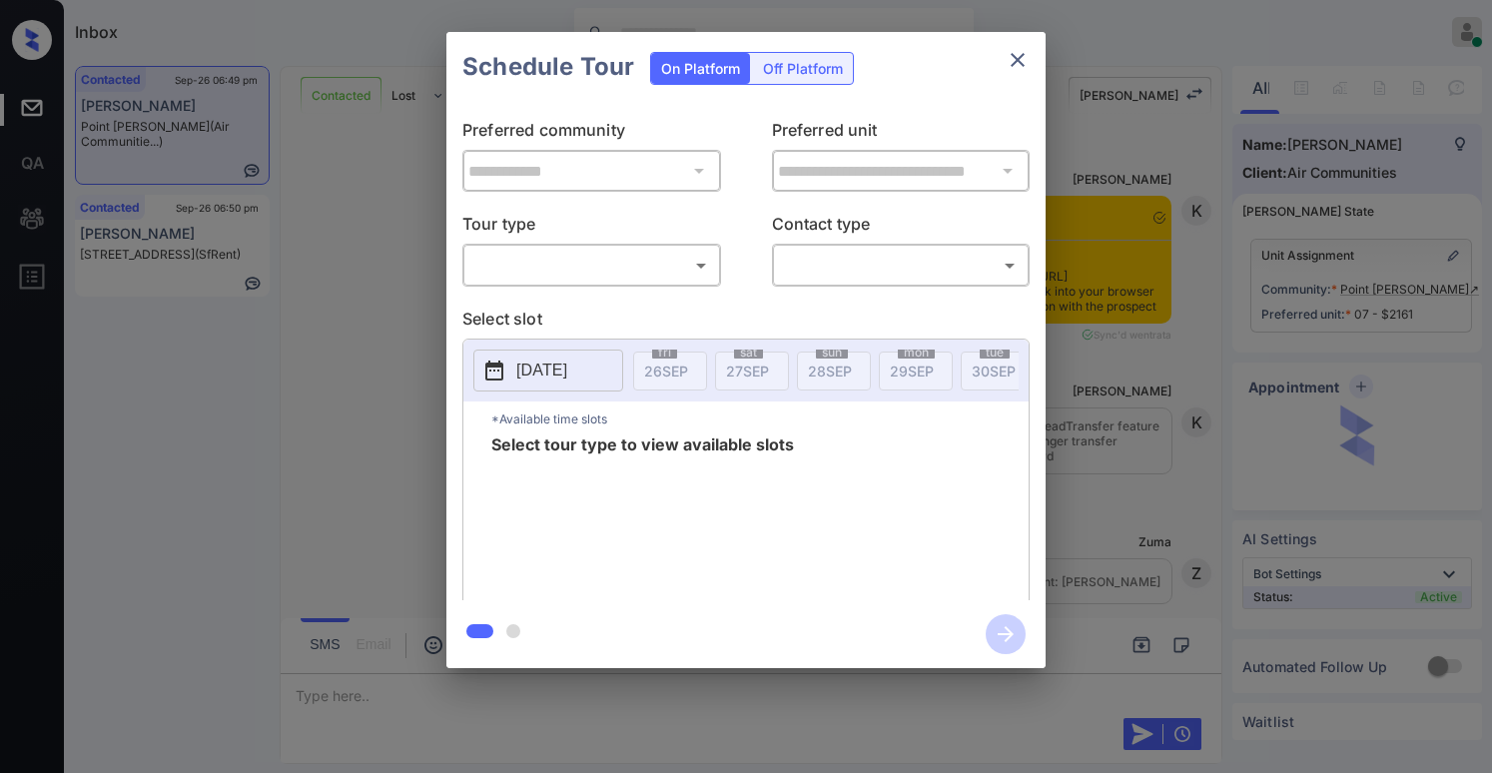
scroll to position [3351, 0]
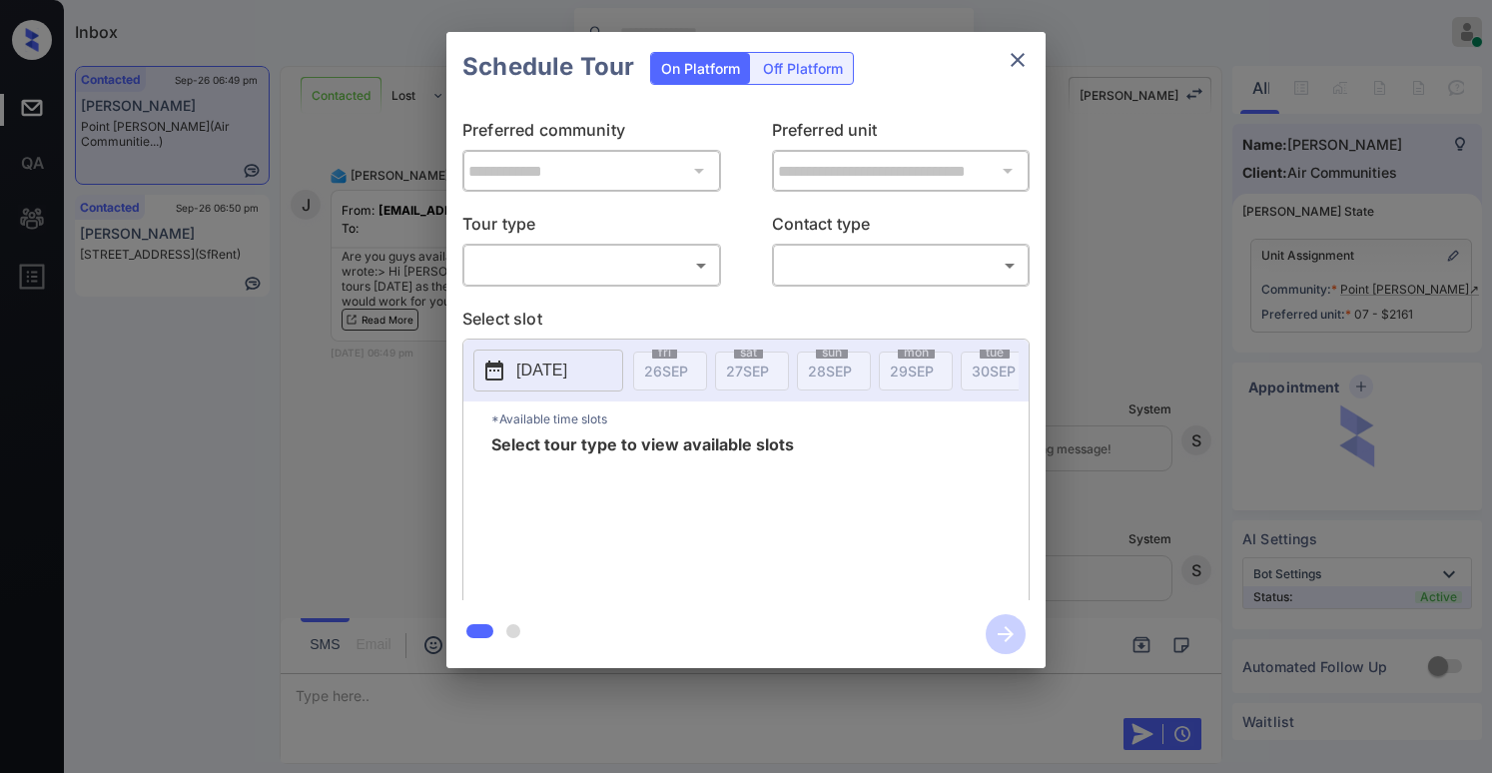
click at [612, 269] on body "Inbox [PERSON_NAME] Online Set yourself offline Set yourself on break Profile S…" at bounding box center [746, 386] width 1492 height 773
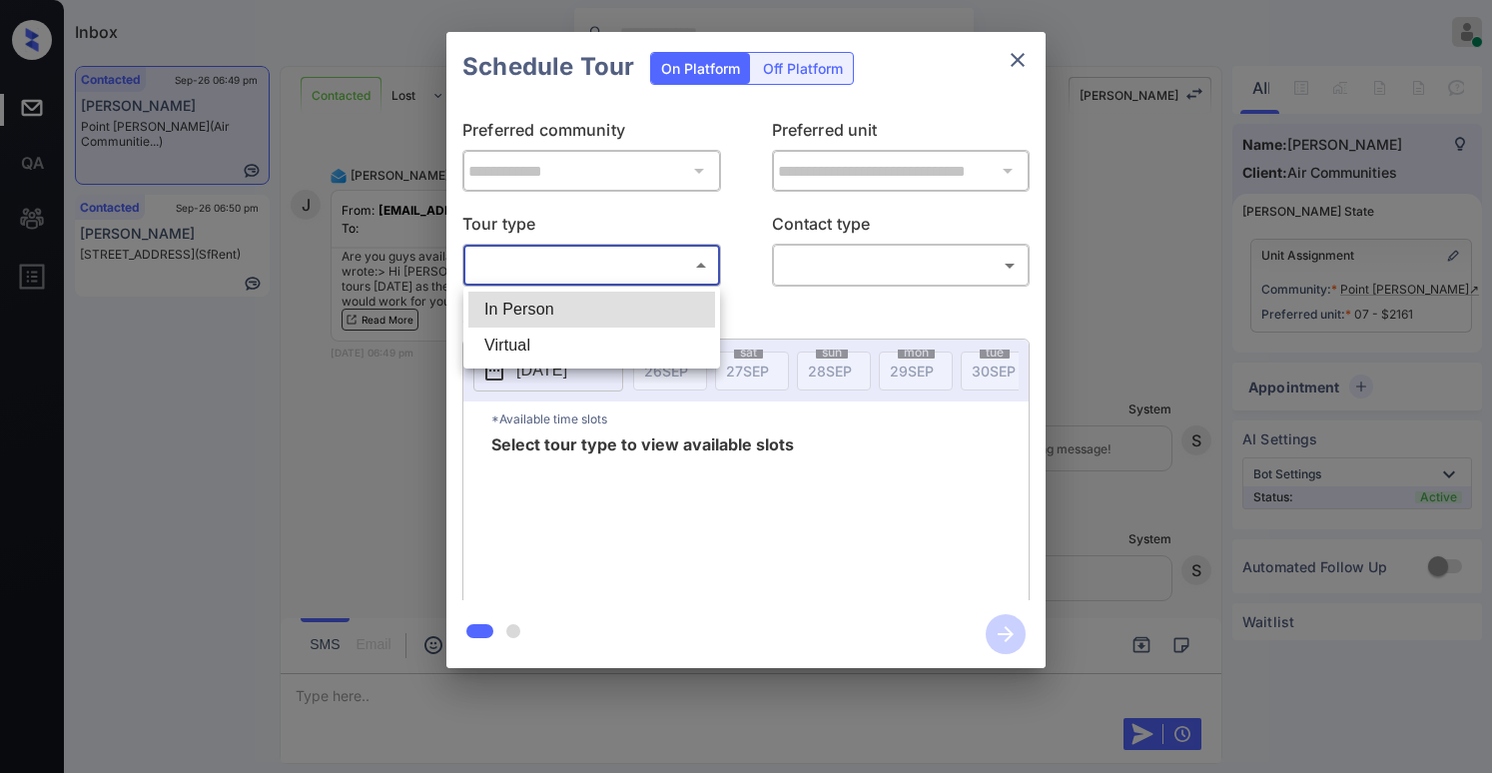
click at [603, 308] on li "In Person" at bounding box center [591, 310] width 247 height 36
type input "********"
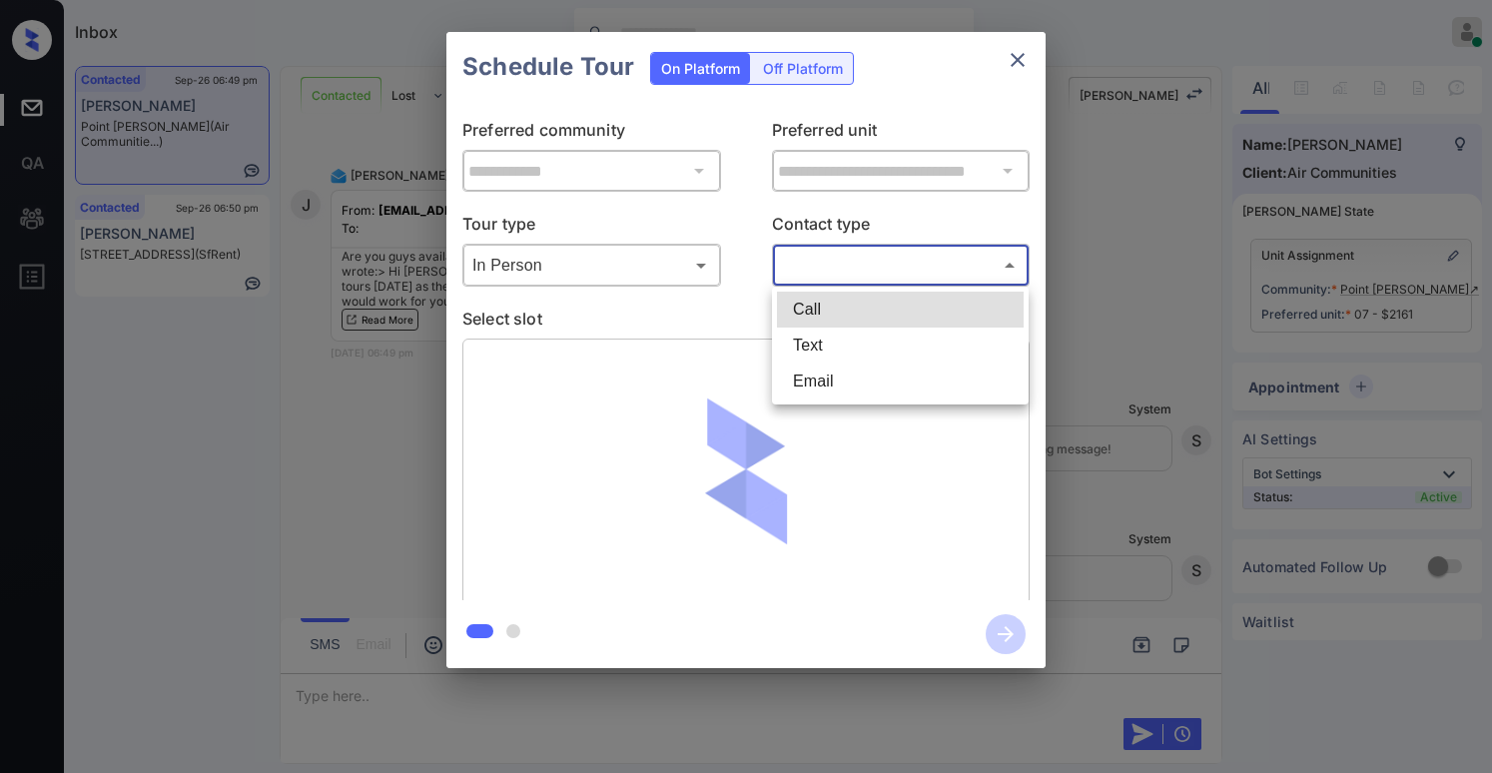
click at [893, 275] on body "Inbox [PERSON_NAME] Online Set yourself offline Set yourself on break Profile S…" at bounding box center [746, 386] width 1492 height 773
click at [860, 339] on li "Text" at bounding box center [900, 345] width 247 height 36
type input "****"
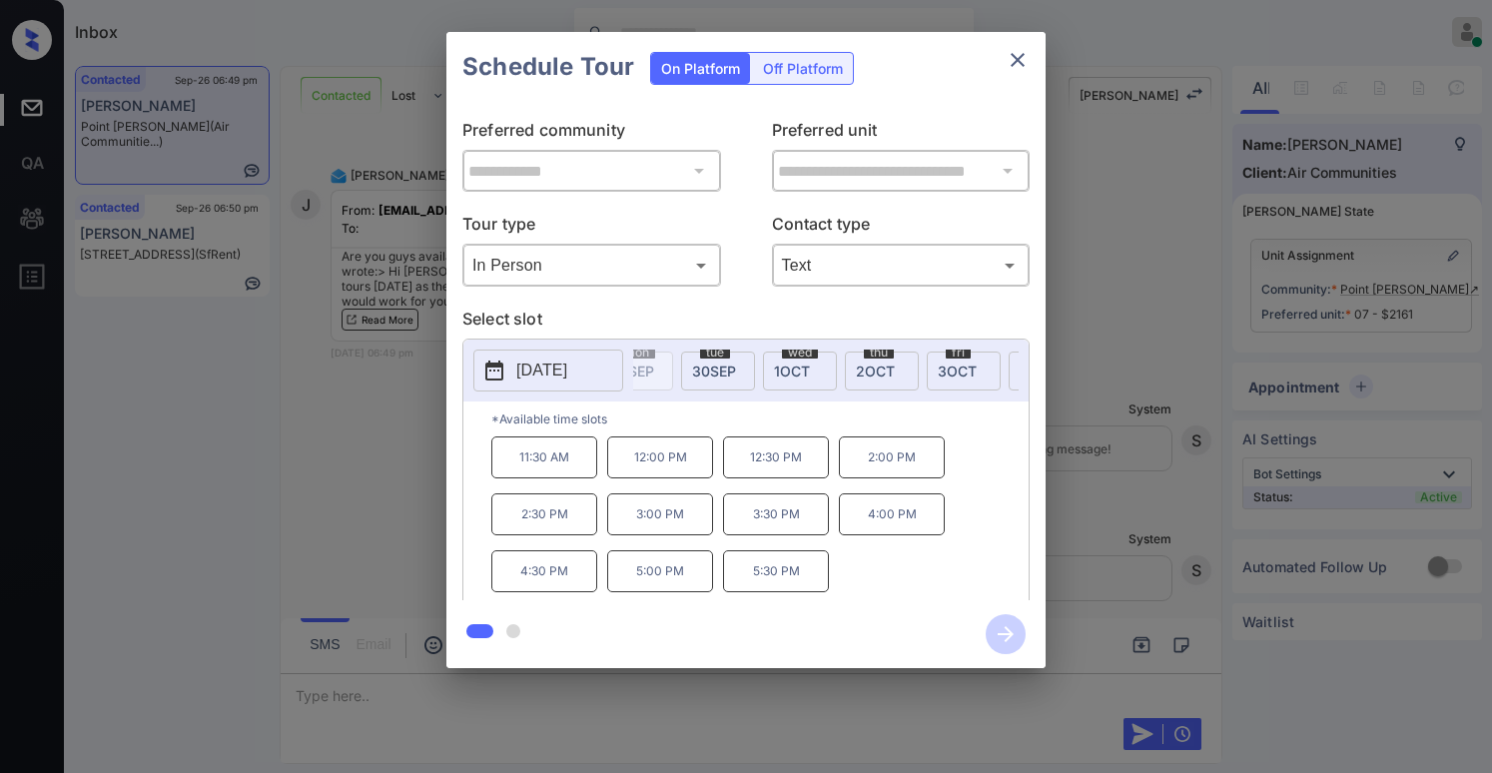
scroll to position [0, 221]
click at [763, 378] on div "tue 30 SEP" at bounding box center [777, 370] width 74 height 39
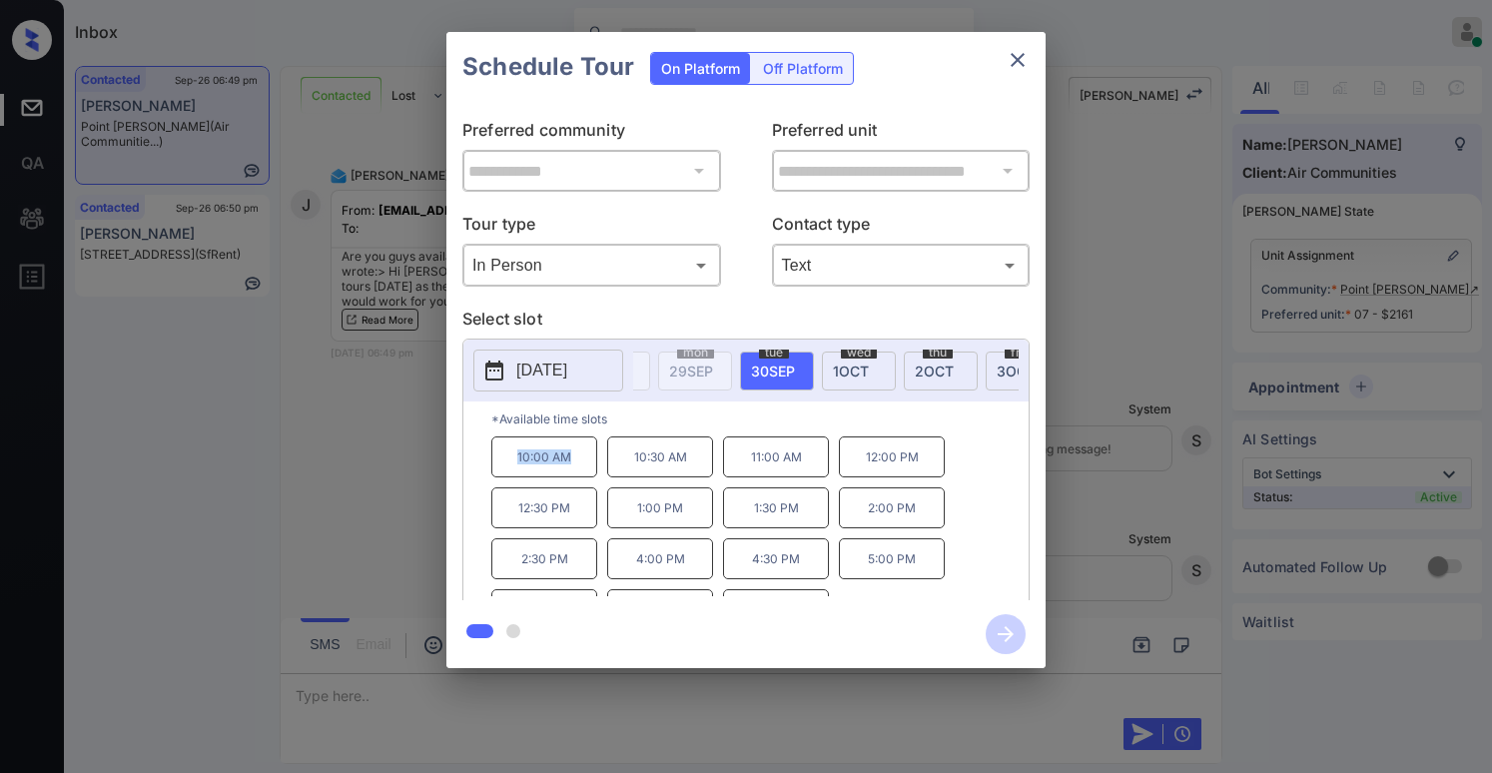
drag, startPoint x: 515, startPoint y: 467, endPoint x: 592, endPoint y: 472, distance: 77.0
click at [592, 472] on p "10:00 AM" at bounding box center [544, 456] width 106 height 41
copy p "10:00 AM"
click at [682, 431] on p "*Available time slots" at bounding box center [759, 418] width 537 height 35
drag, startPoint x: 521, startPoint y: 463, endPoint x: 809, endPoint y: 459, distance: 287.6
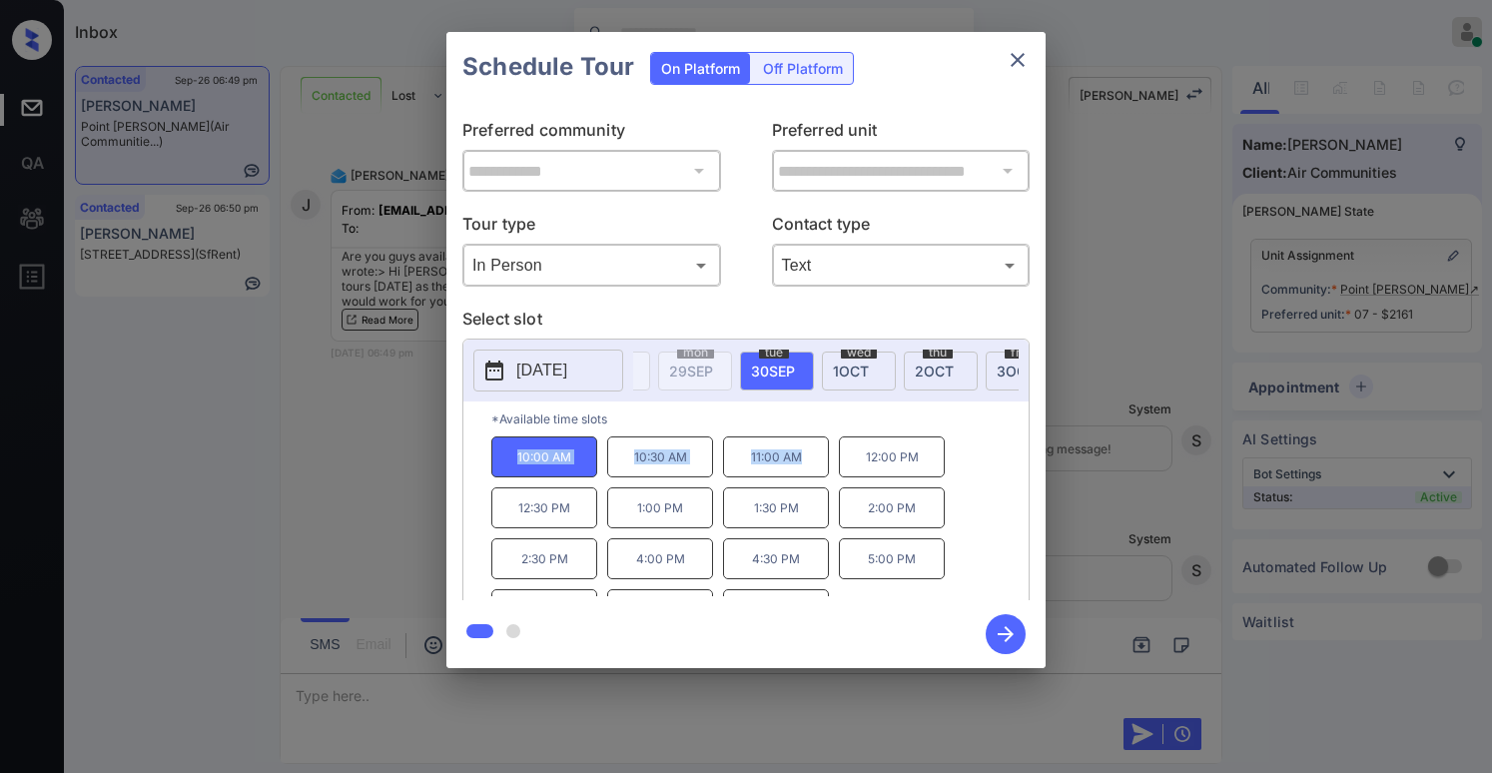
click at [809, 459] on div "10:00 AM 10:30 AM 11:00 AM 12:00 PM 12:30 PM 1:00 PM 1:30 PM 2:00 PM 2:30 PM 4:…" at bounding box center [759, 516] width 537 height 160
copy div "10:00 AM 10:30 AM 11:00 AM"
click at [1024, 55] on icon "close" at bounding box center [1017, 60] width 24 height 24
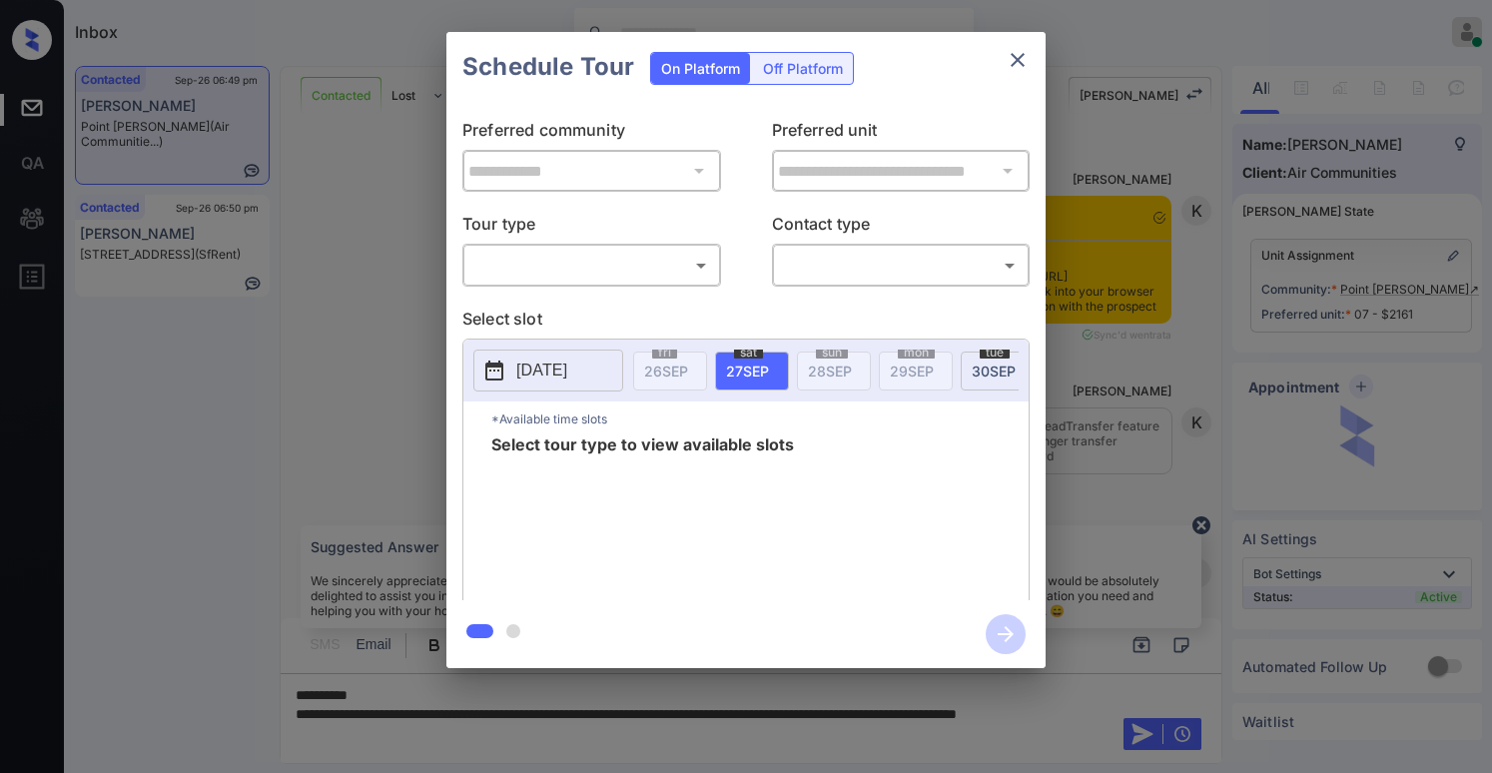
scroll to position [1953, 0]
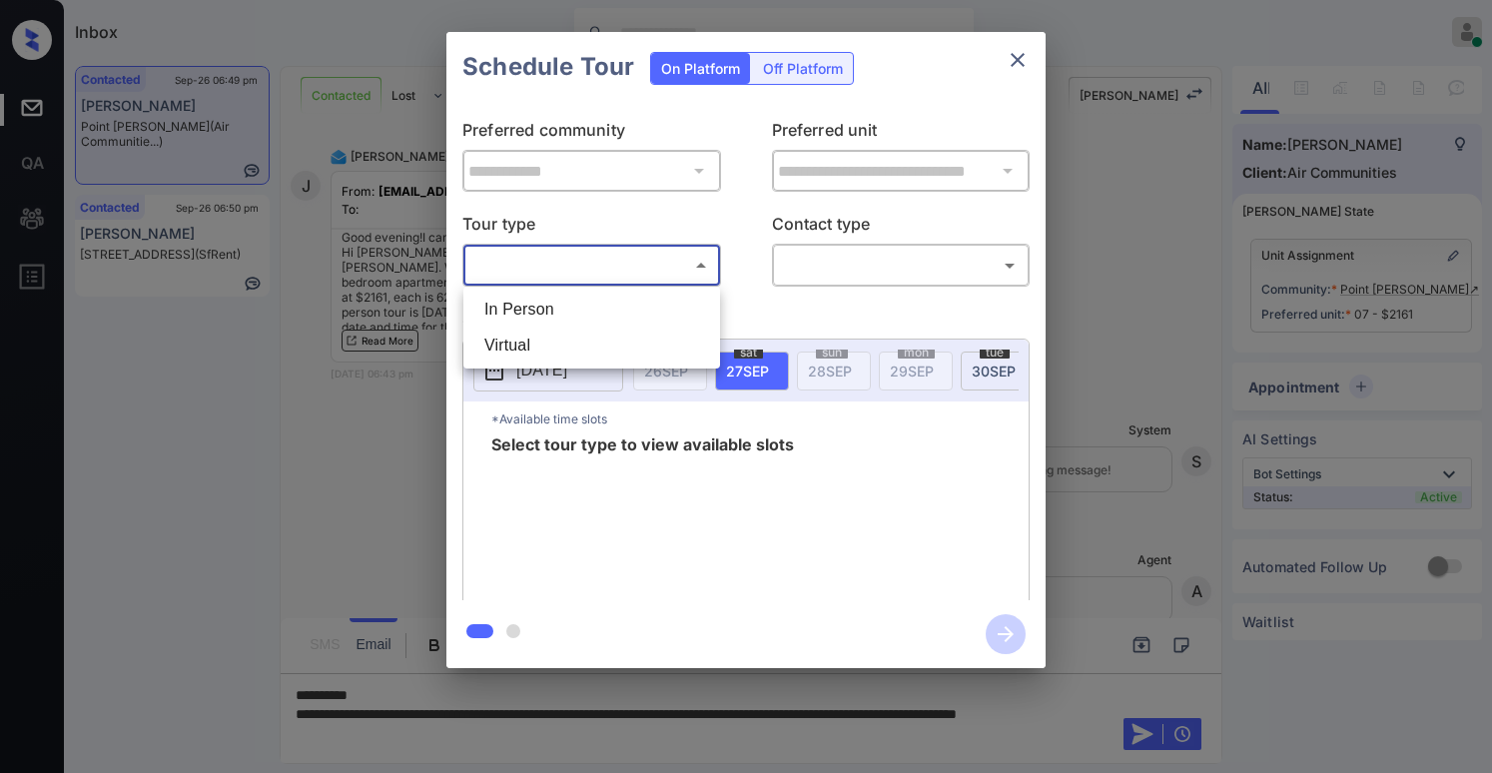
click at [484, 261] on body "Inbox [PERSON_NAME] Online Set yourself offline Set yourself on break Profile S…" at bounding box center [746, 386] width 1492 height 773
click at [523, 308] on li "In Person" at bounding box center [591, 310] width 247 height 36
type input "********"
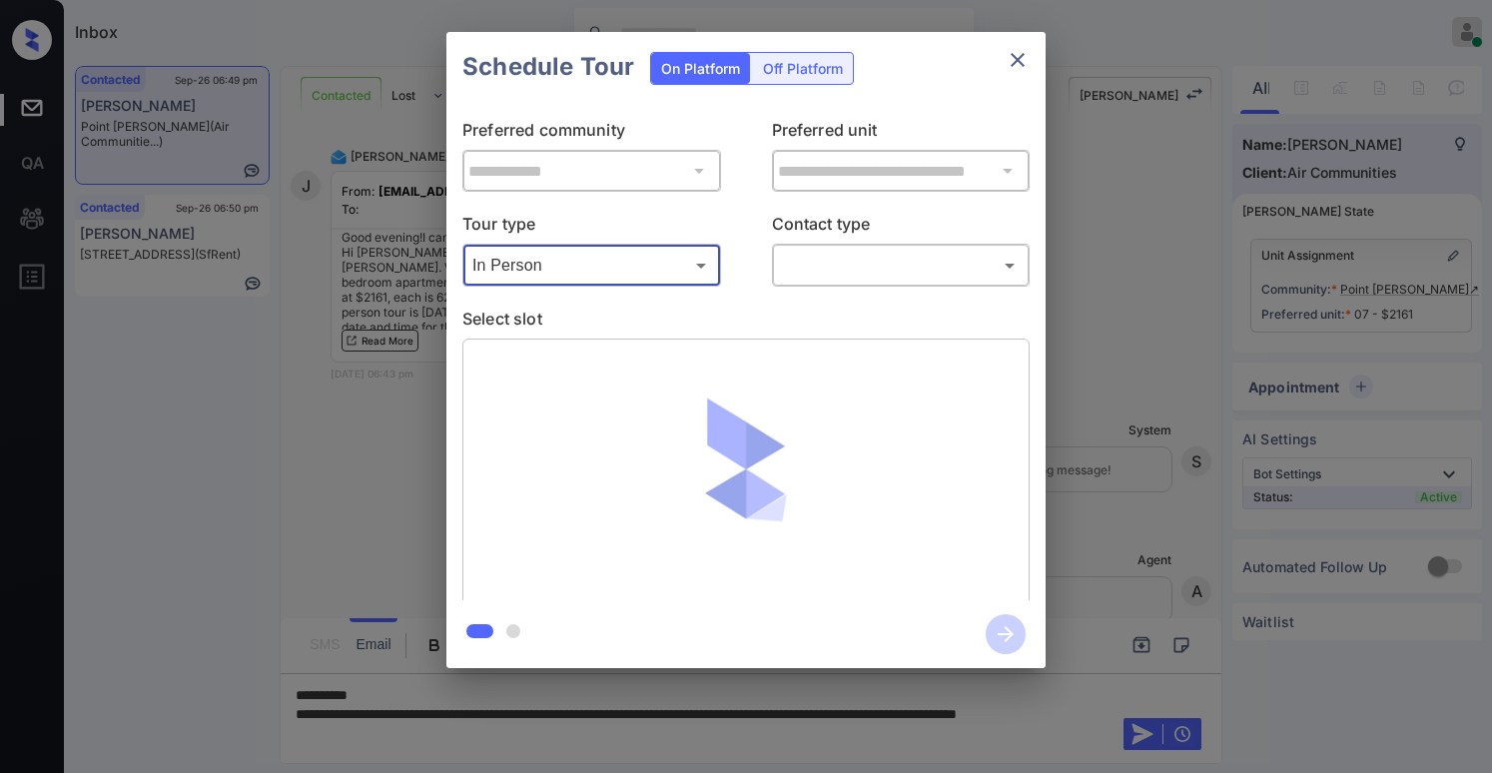
click at [800, 272] on body "Inbox Paolo Gabriel Online Set yourself offline Set yourself on break Profile S…" at bounding box center [746, 386] width 1492 height 773
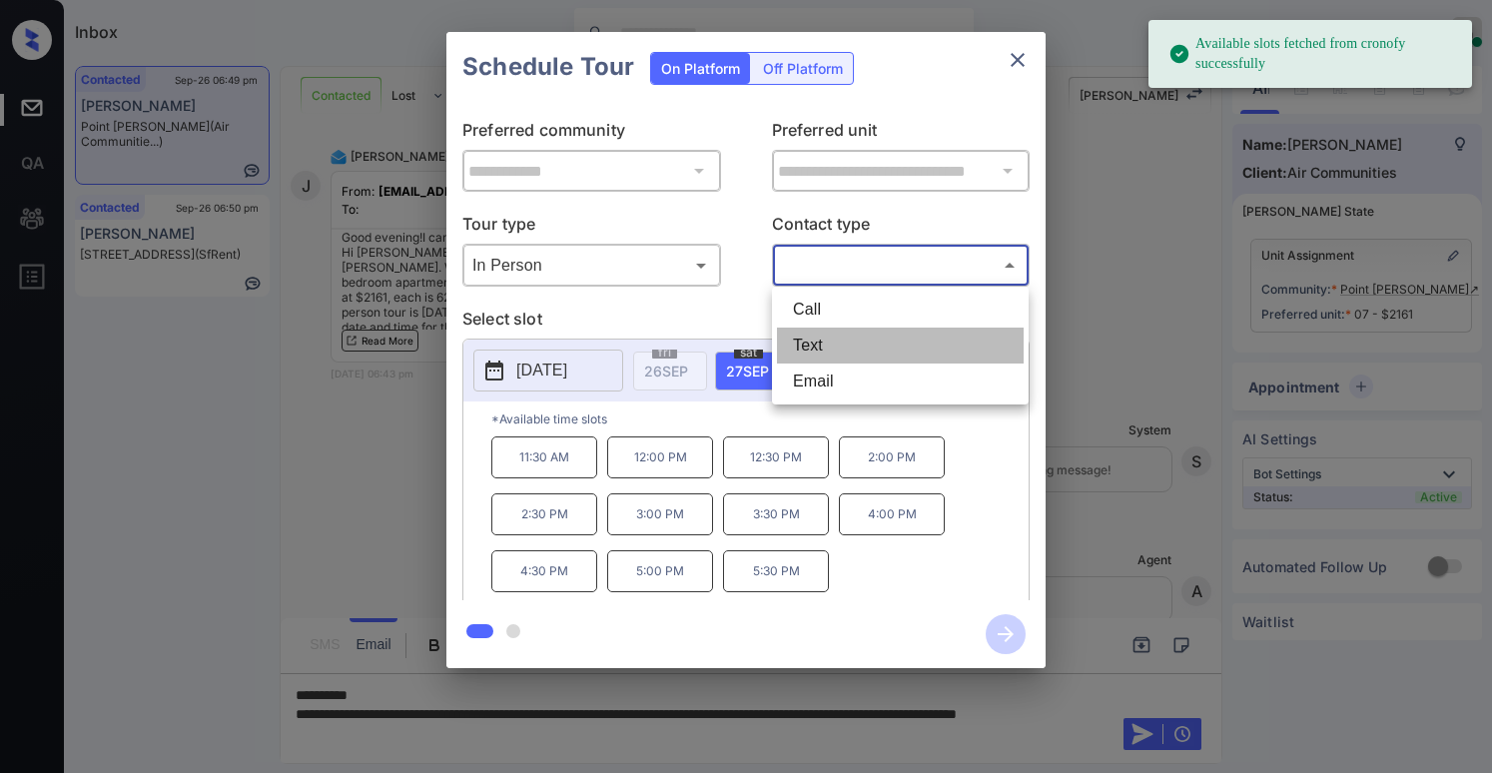
click at [816, 341] on li "Text" at bounding box center [900, 345] width 247 height 36
type input "****"
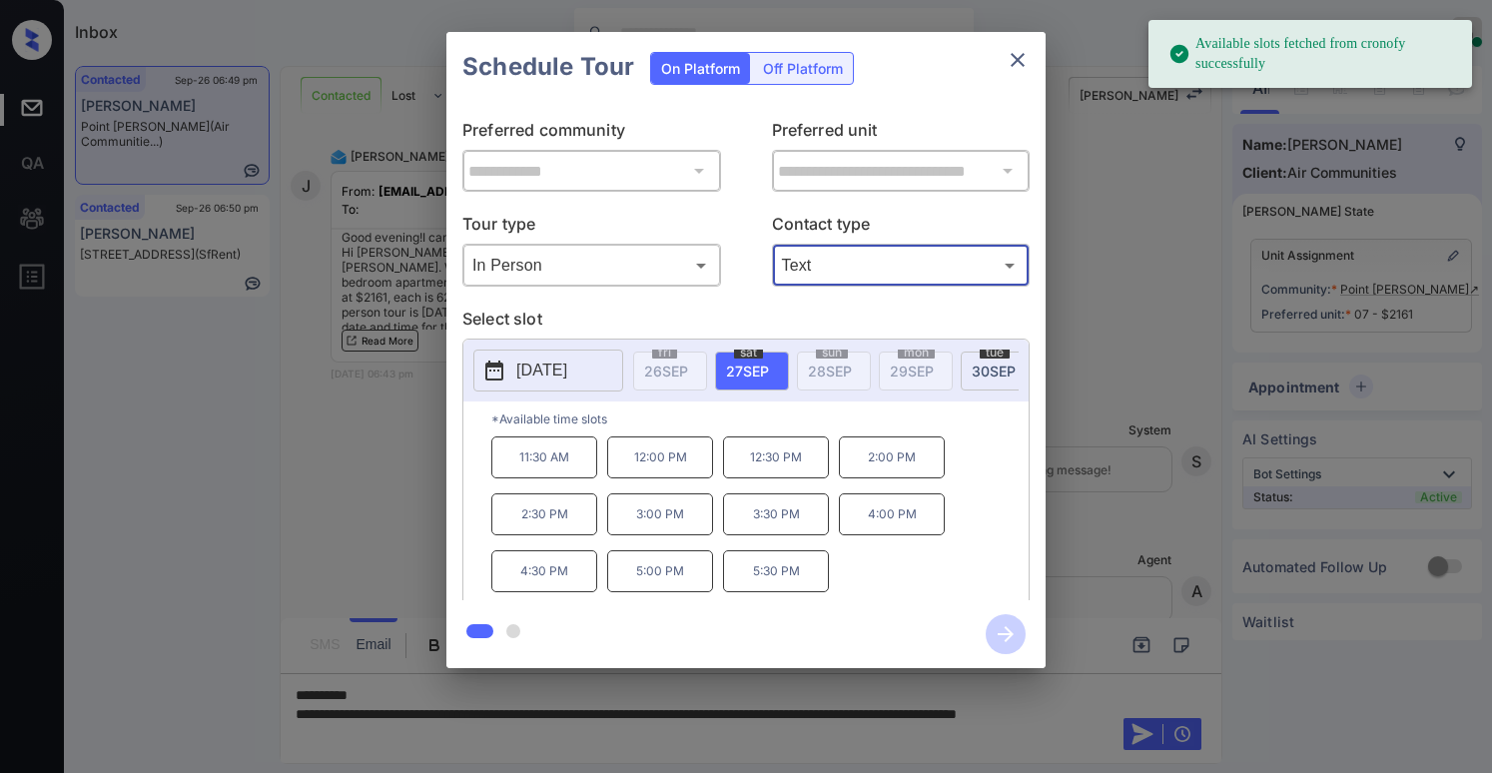
click at [975, 373] on span "30 SEP" at bounding box center [993, 370] width 44 height 17
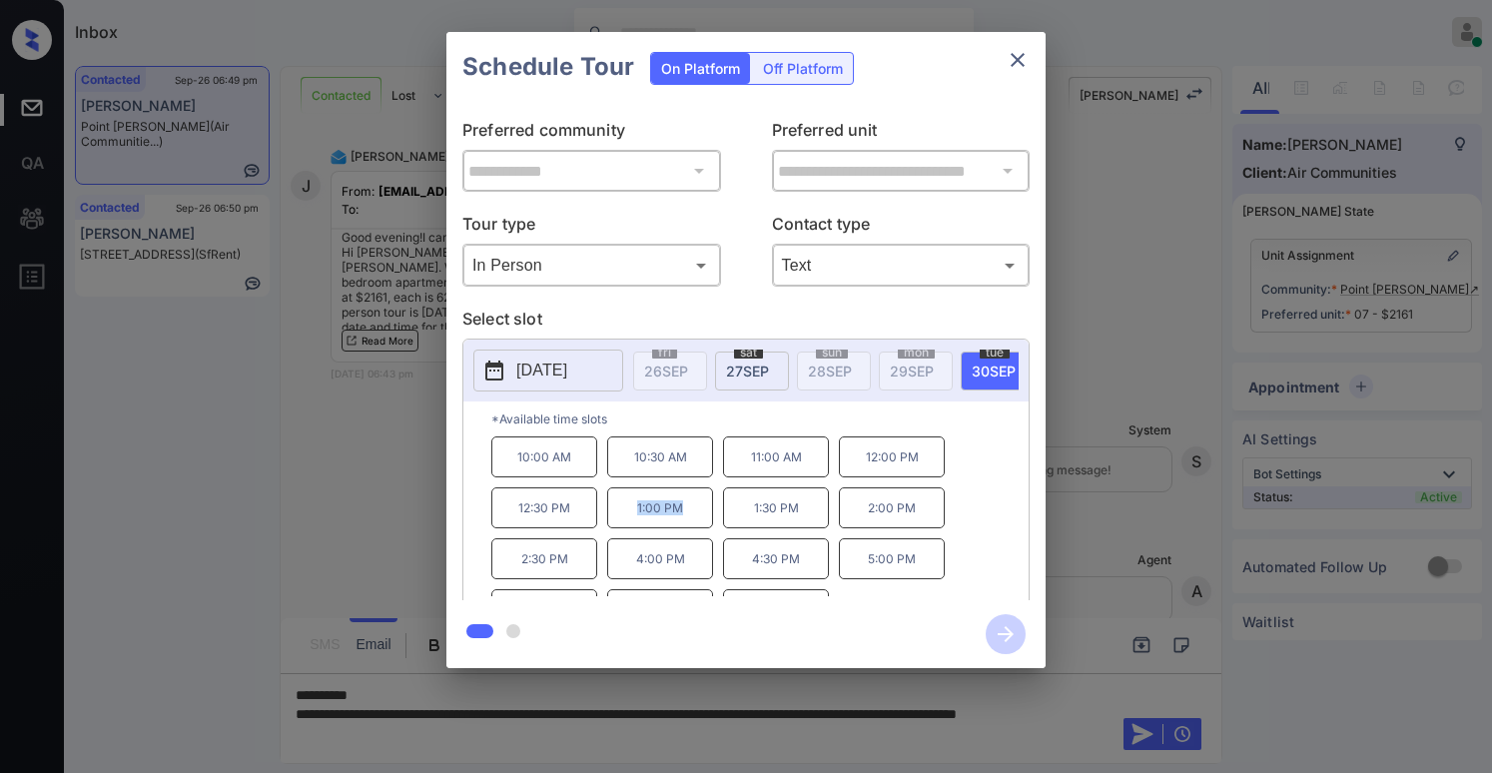
drag, startPoint x: 638, startPoint y: 516, endPoint x: 683, endPoint y: 511, distance: 45.2
click at [683, 511] on p "1:00 PM" at bounding box center [660, 507] width 106 height 41
copy p "1:00 PM"
click at [1009, 62] on icon "close" at bounding box center [1017, 60] width 24 height 24
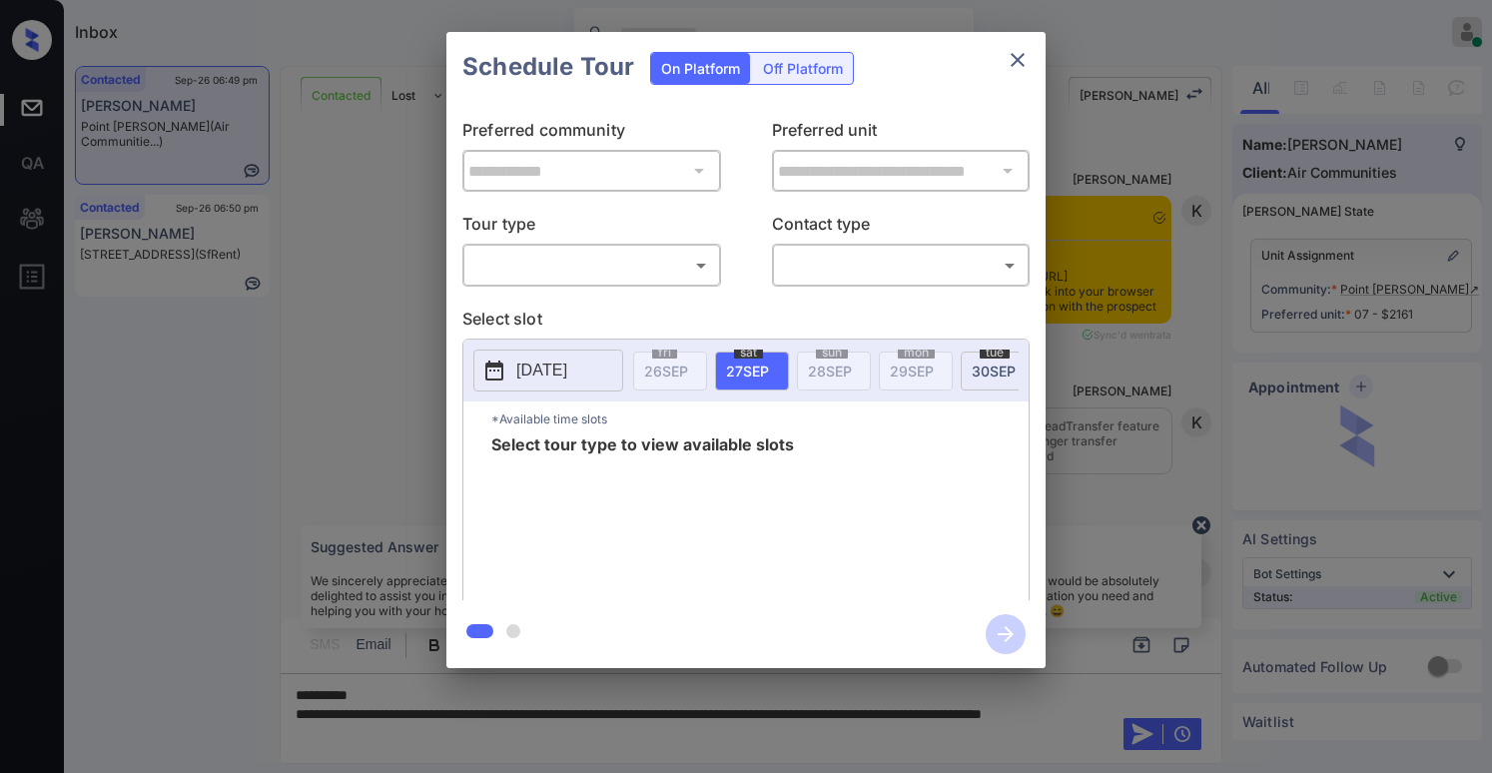
scroll to position [3351, 0]
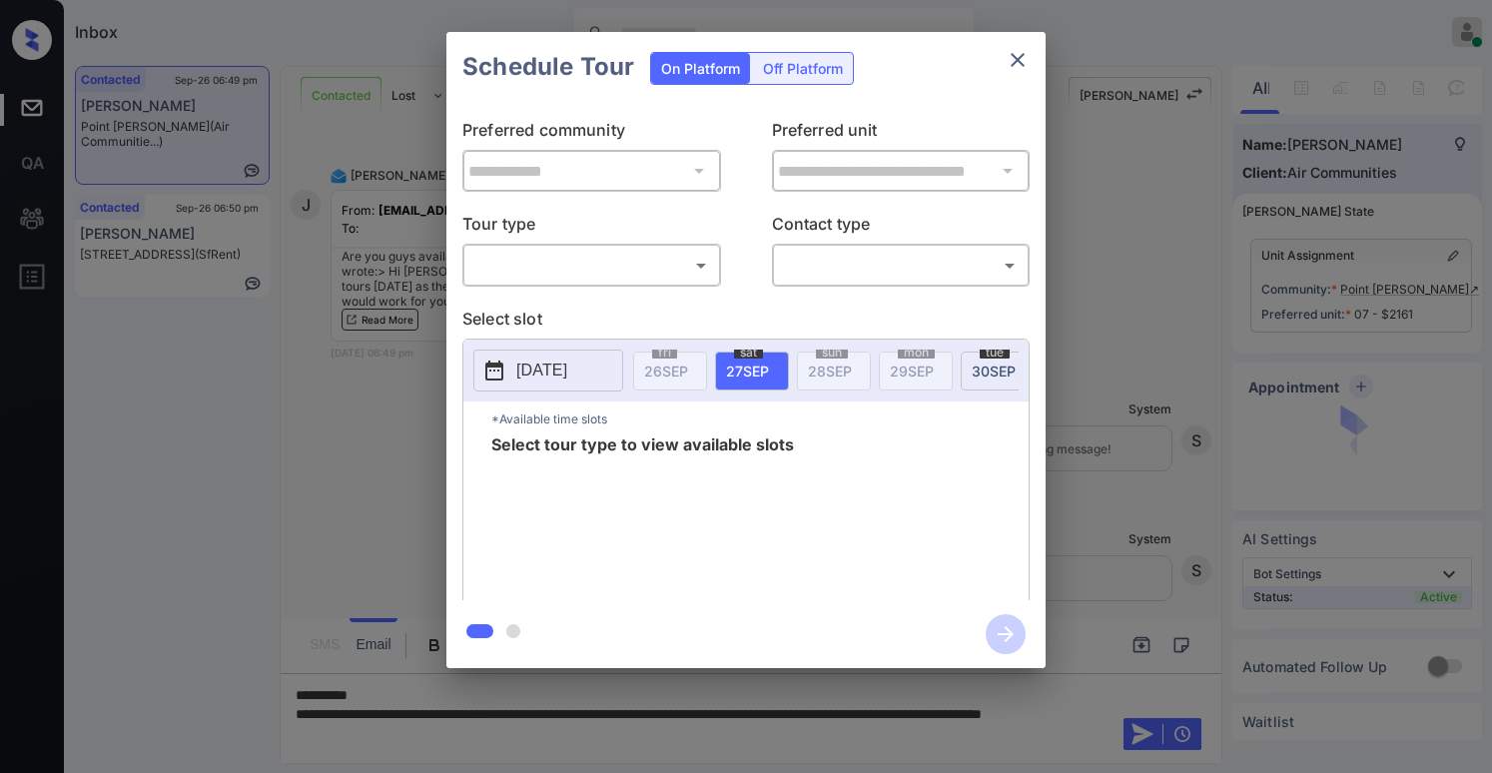
click at [592, 277] on body "Inbox [PERSON_NAME] Online Set yourself offline Set yourself on break Profile S…" at bounding box center [746, 386] width 1492 height 773
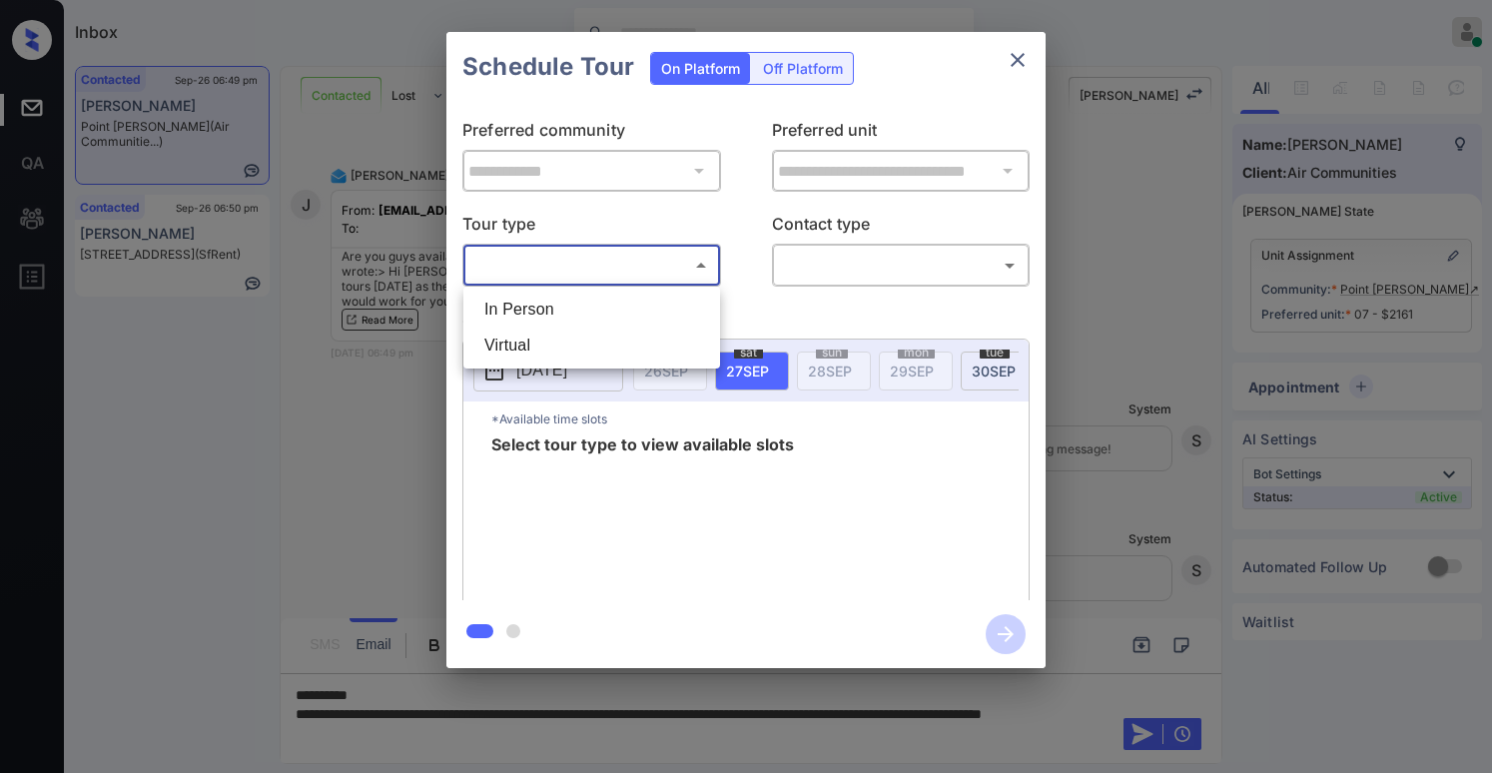
click at [578, 313] on li "In Person" at bounding box center [591, 310] width 247 height 36
type input "********"
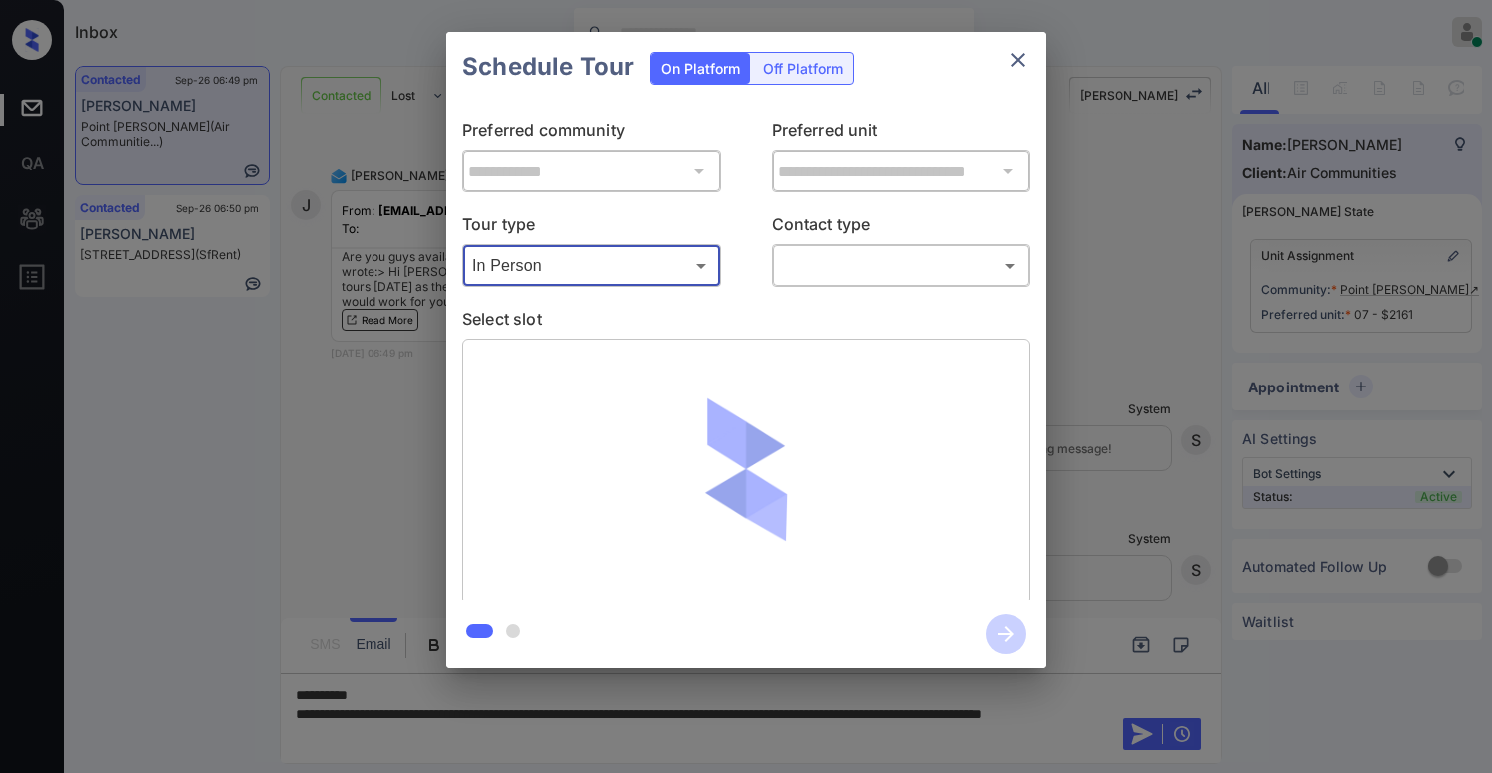
click at [791, 275] on body "Inbox [PERSON_NAME] Online Set yourself offline Set yourself on break Profile S…" at bounding box center [746, 386] width 1492 height 773
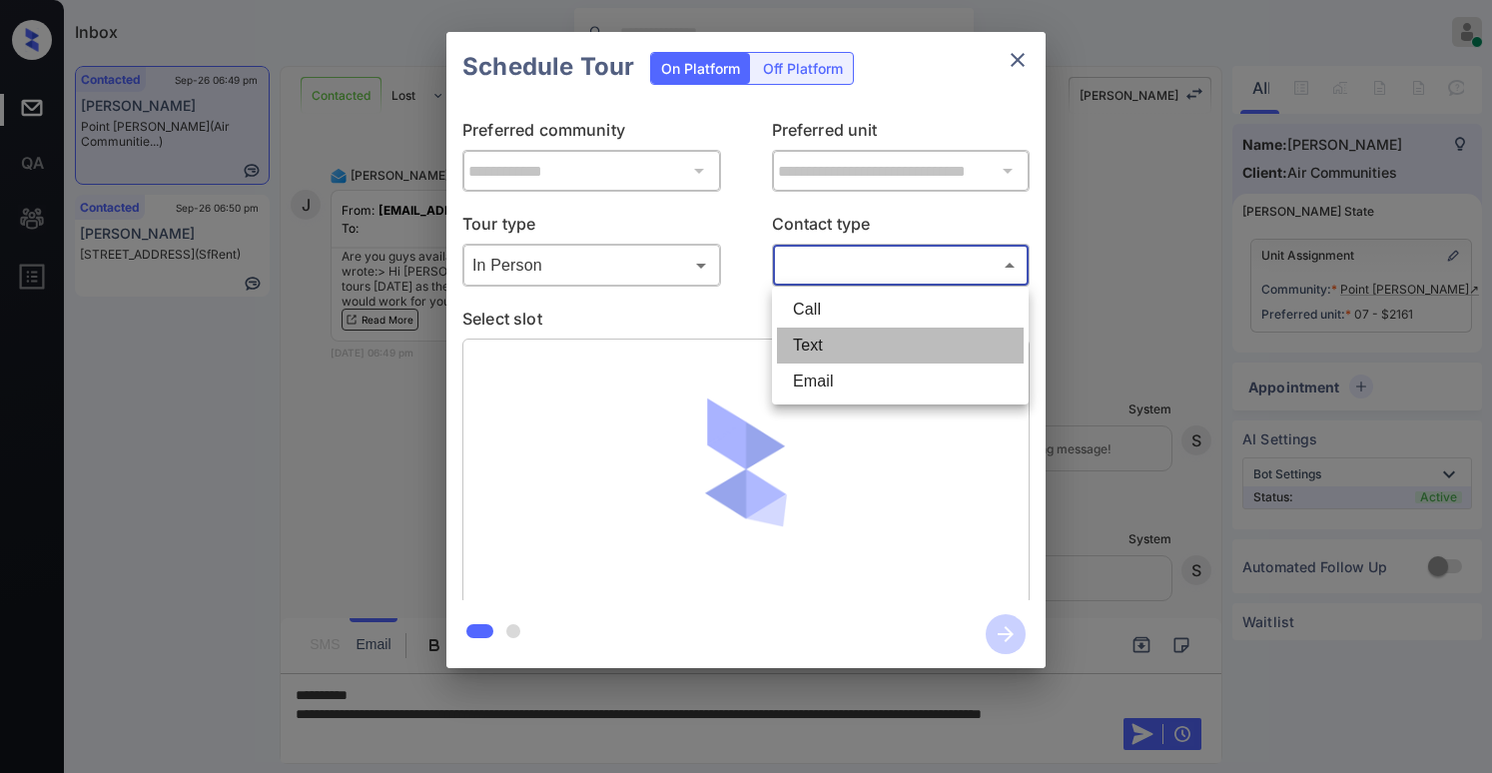
click at [796, 341] on li "Text" at bounding box center [900, 345] width 247 height 36
type input "****"
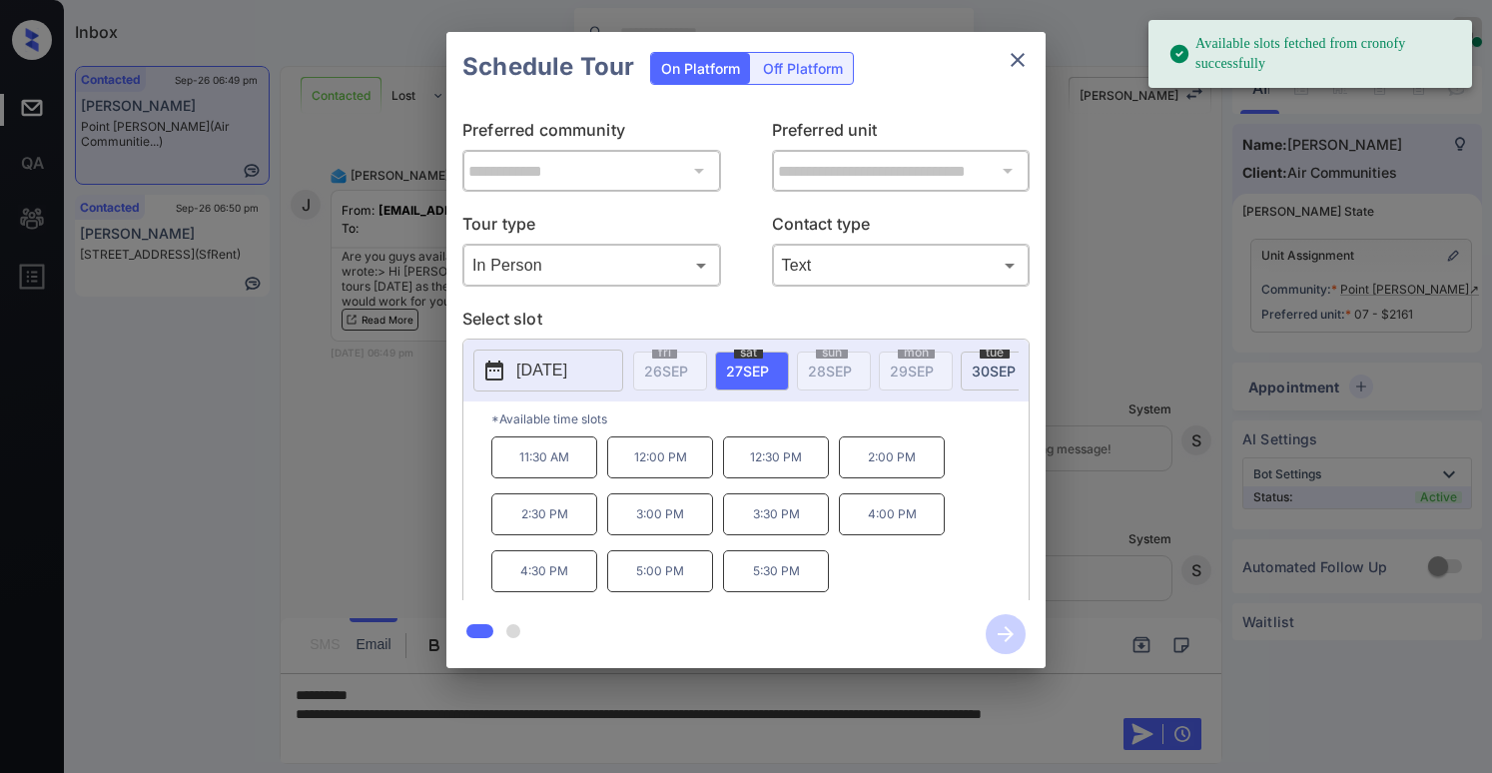
click at [989, 370] on span "30 SEP" at bounding box center [993, 370] width 44 height 17
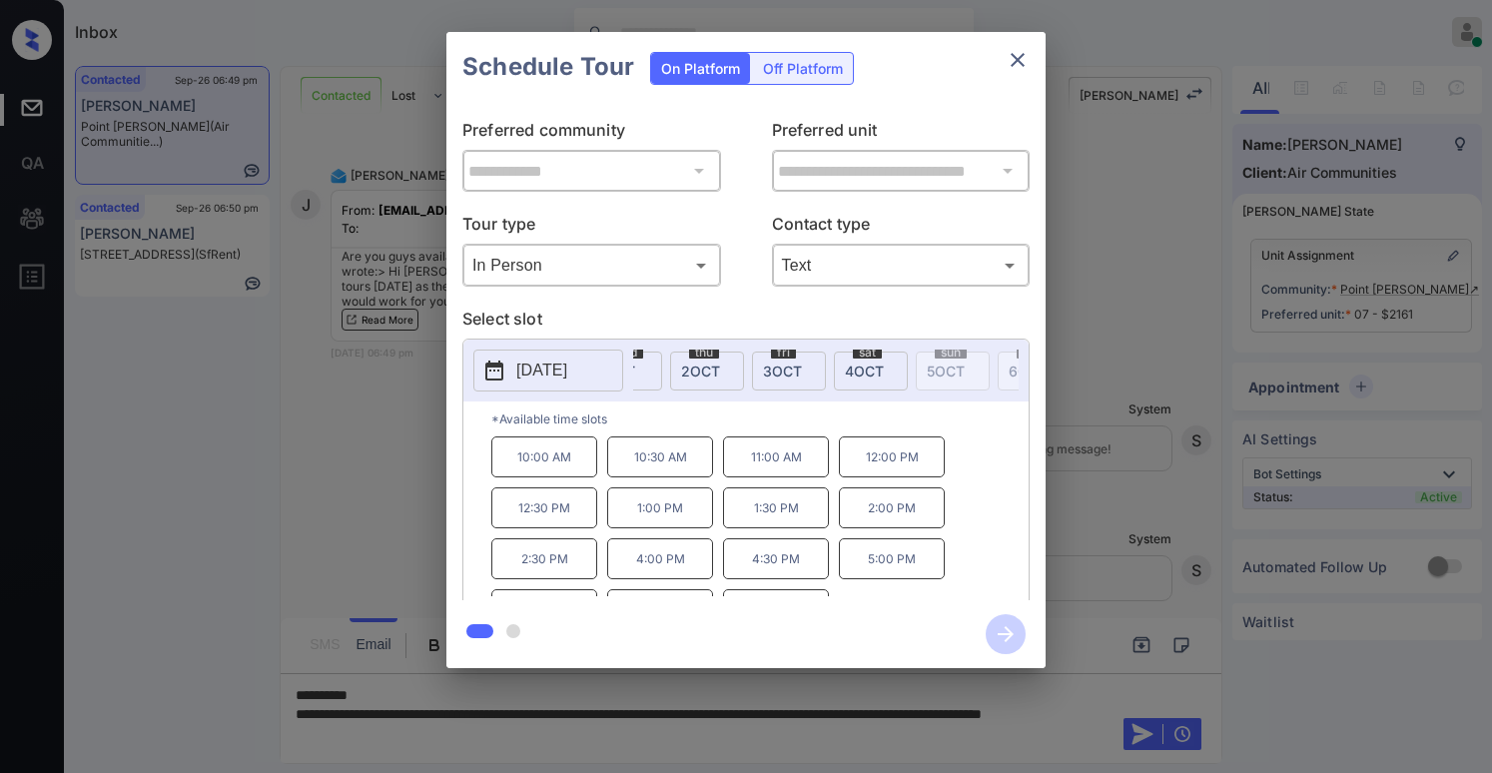
scroll to position [0, 0]
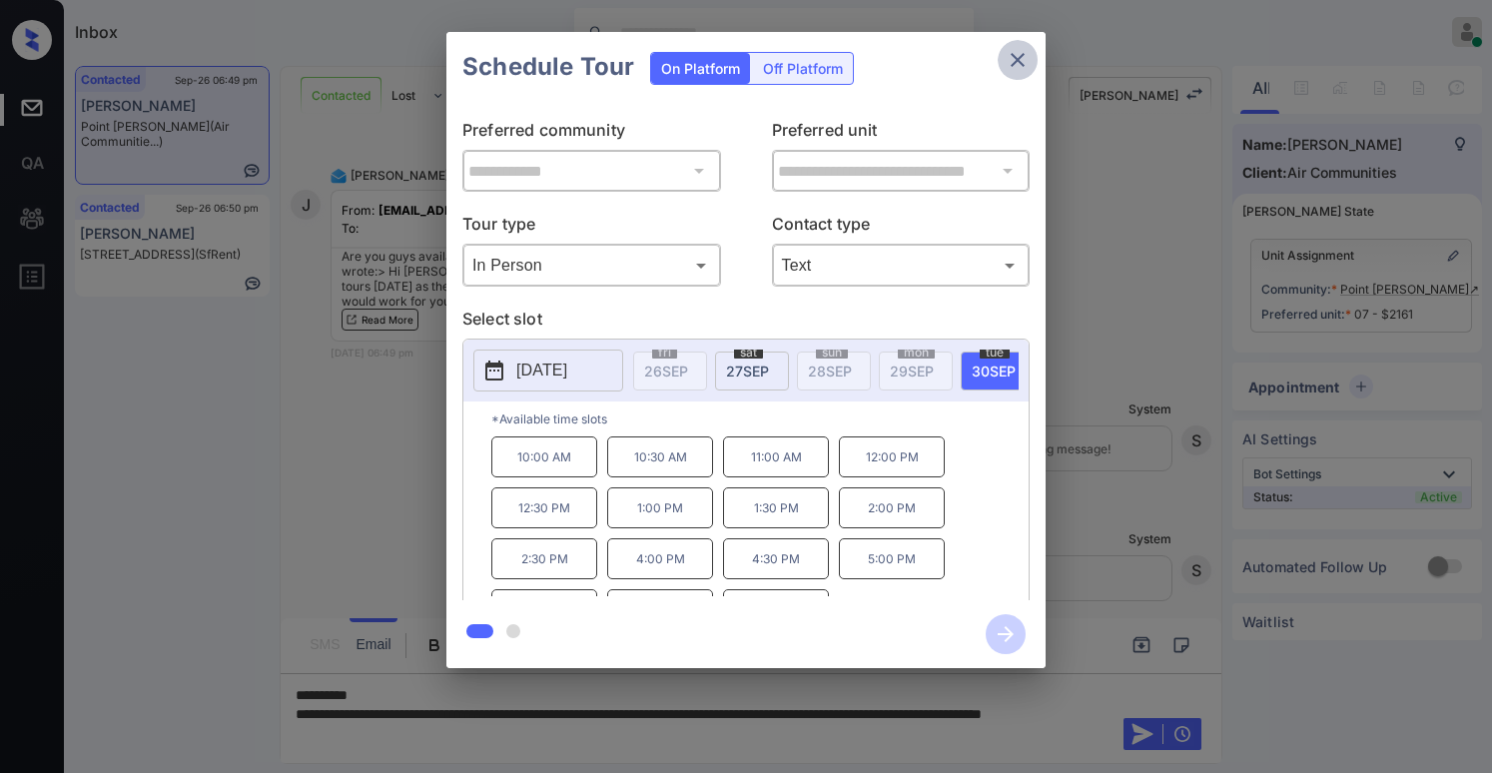
click at [1023, 69] on icon "close" at bounding box center [1017, 60] width 24 height 24
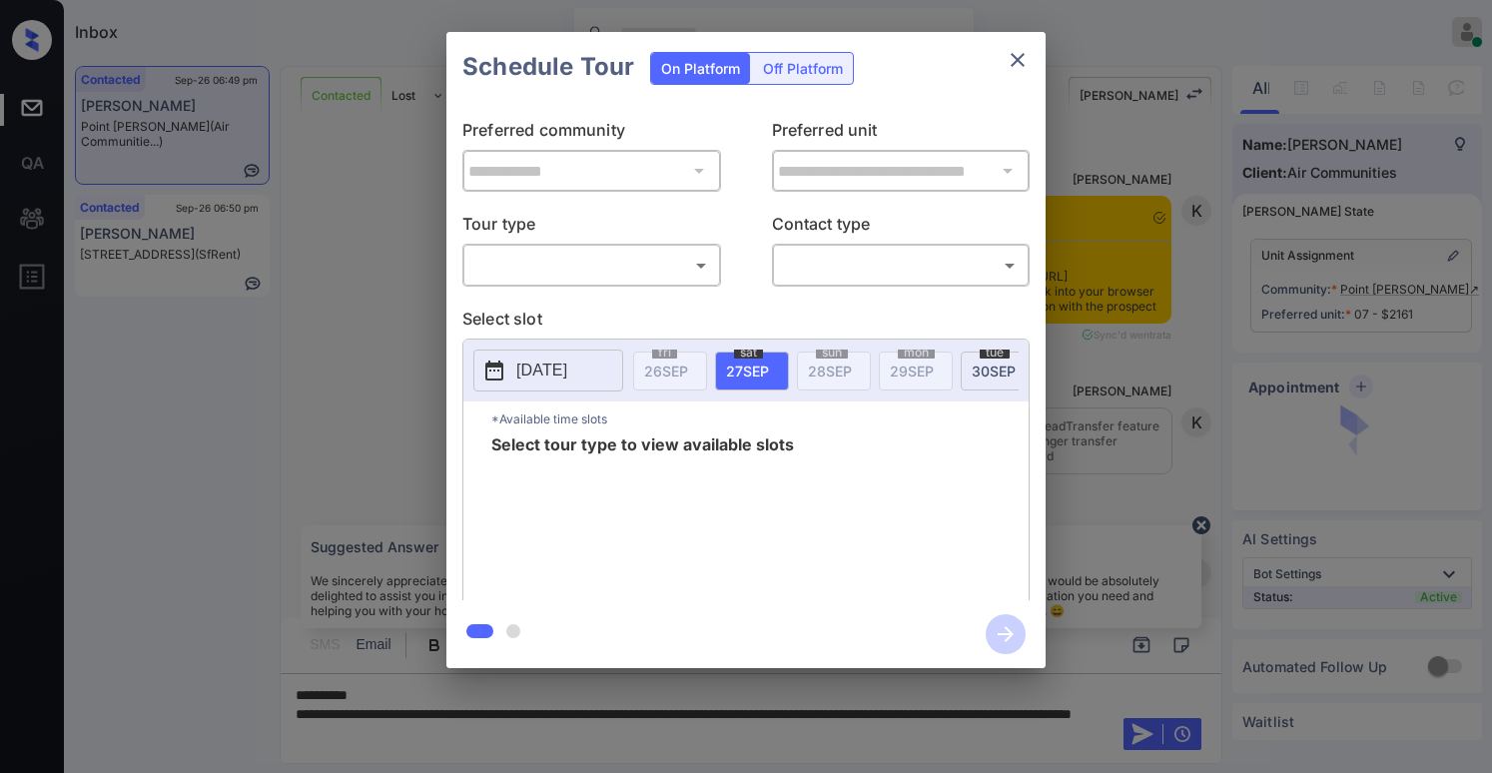
scroll to position [3351, 0]
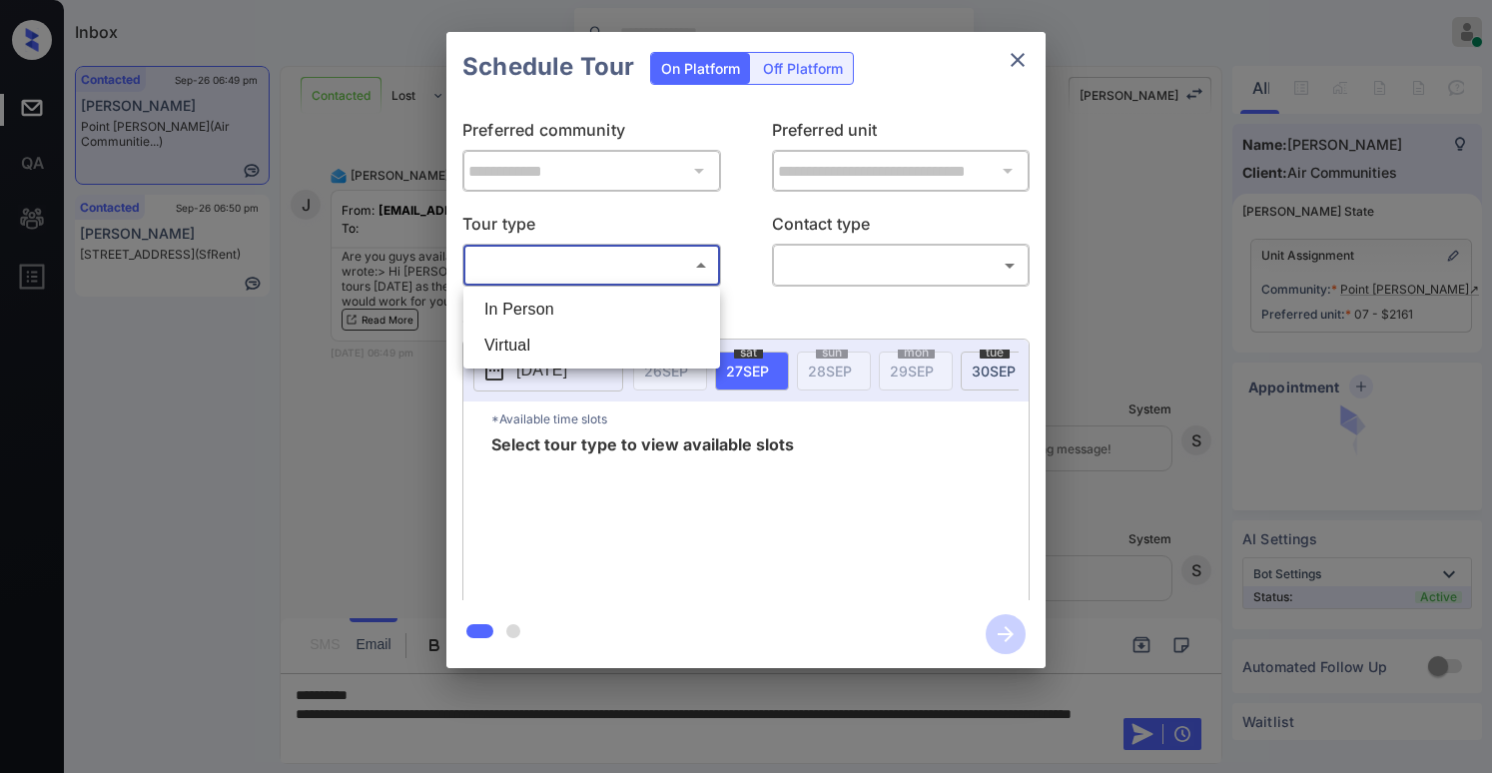
click at [553, 260] on body "Inbox Paolo Gabriel Online Set yourself offline Set yourself on break Profile S…" at bounding box center [746, 386] width 1492 height 773
click at [540, 313] on li "In Person" at bounding box center [591, 310] width 247 height 36
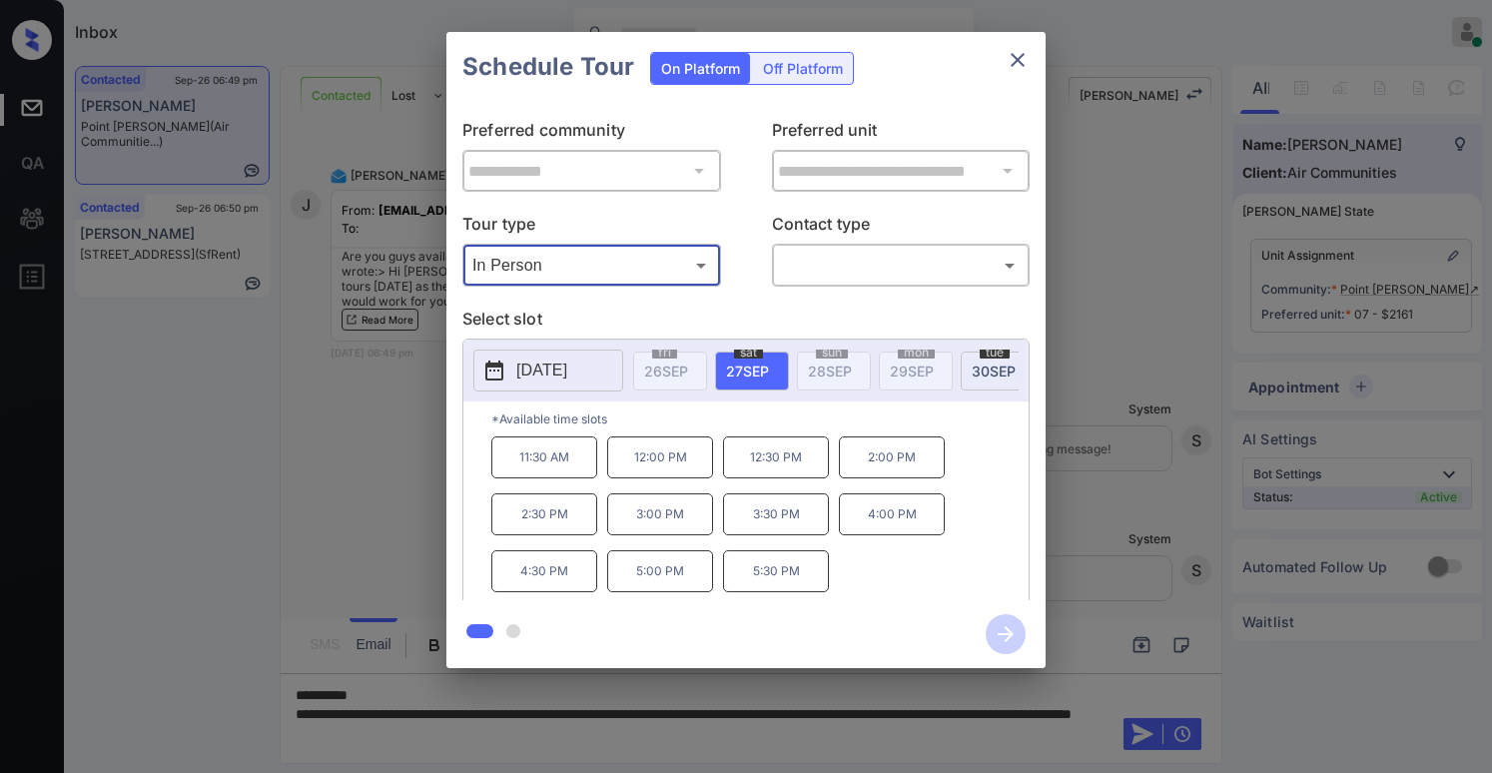
type input "********"
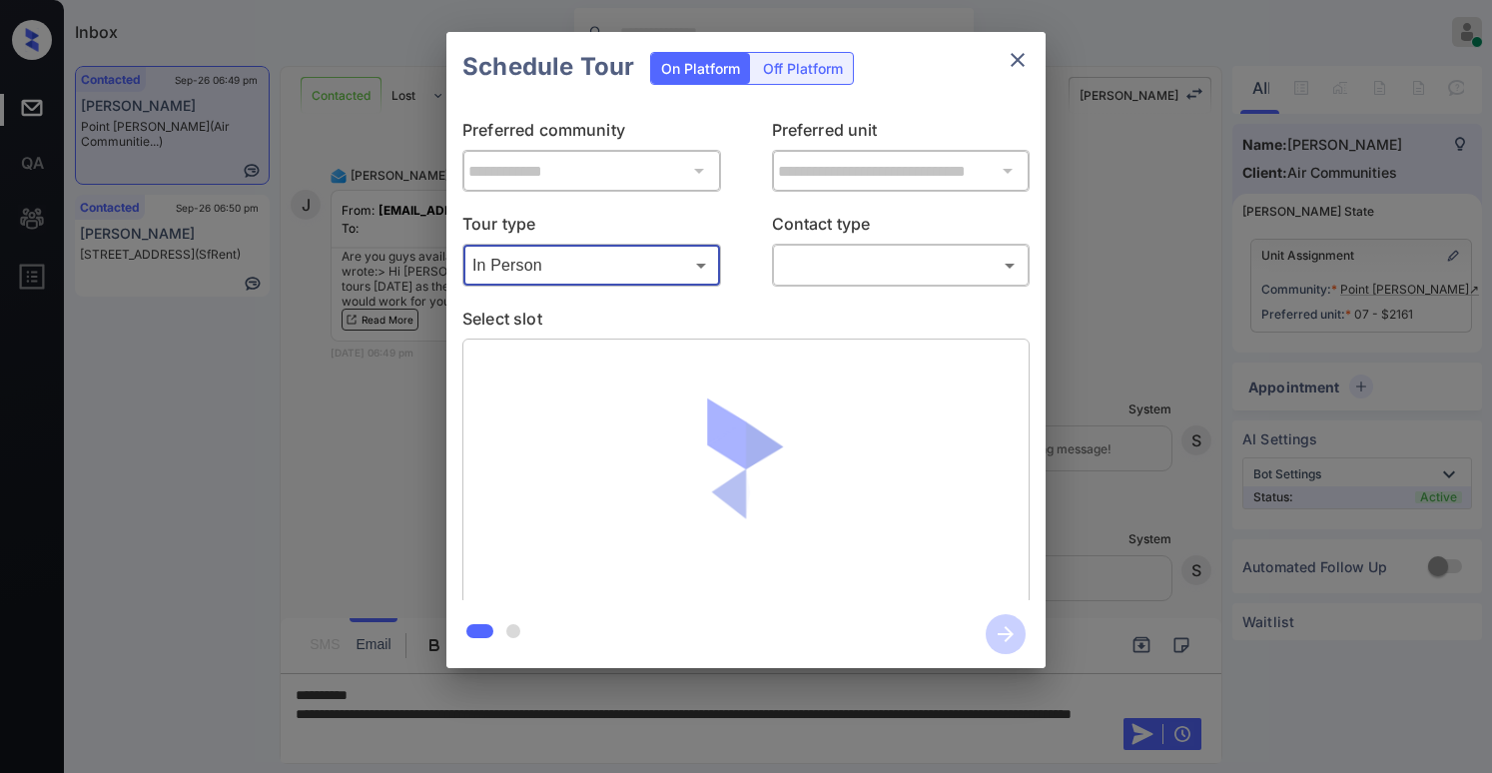
click at [786, 262] on body "Inbox Paolo Gabriel Online Set yourself offline Set yourself on break Profile S…" at bounding box center [746, 386] width 1492 height 773
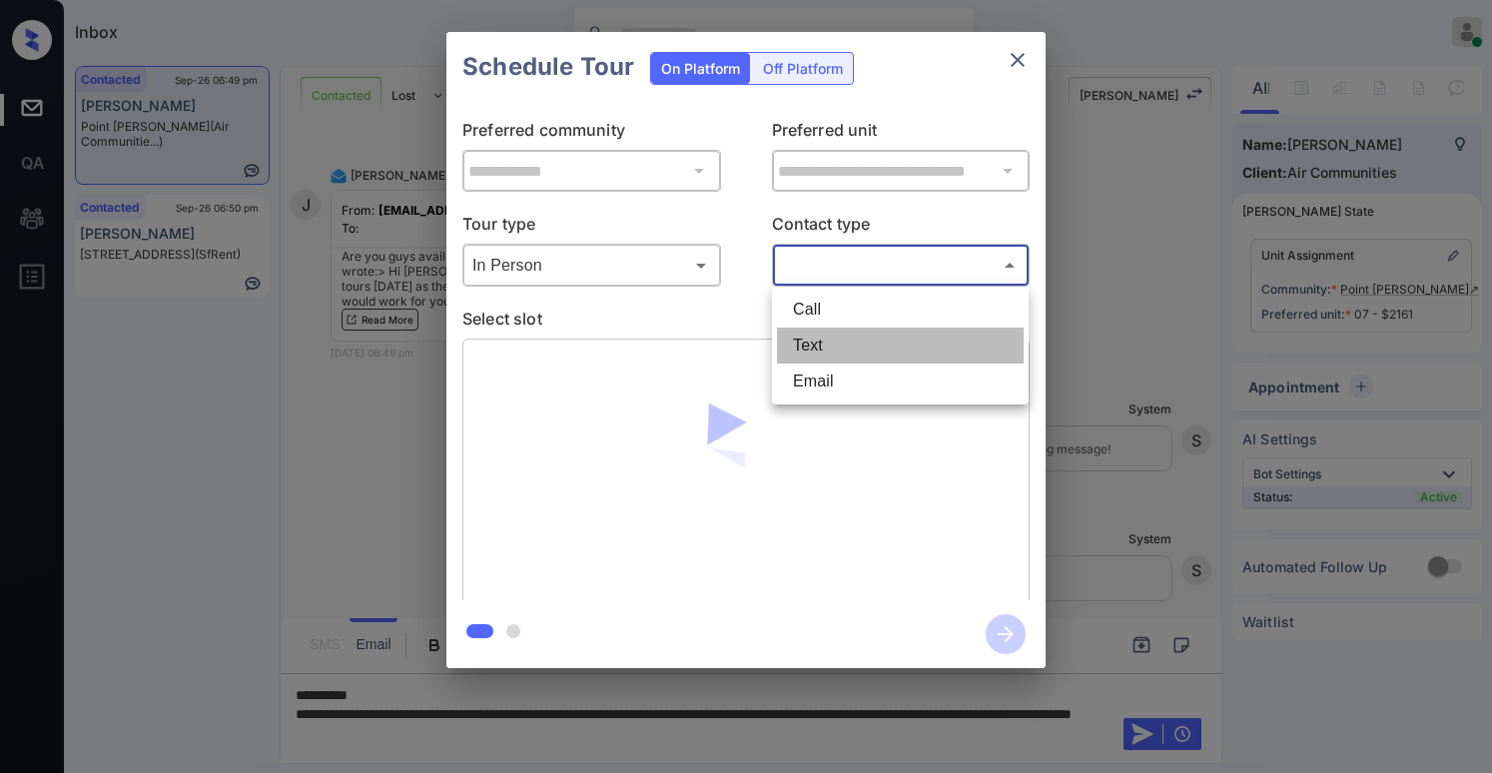
click at [802, 335] on li "Text" at bounding box center [900, 345] width 247 height 36
type input "****"
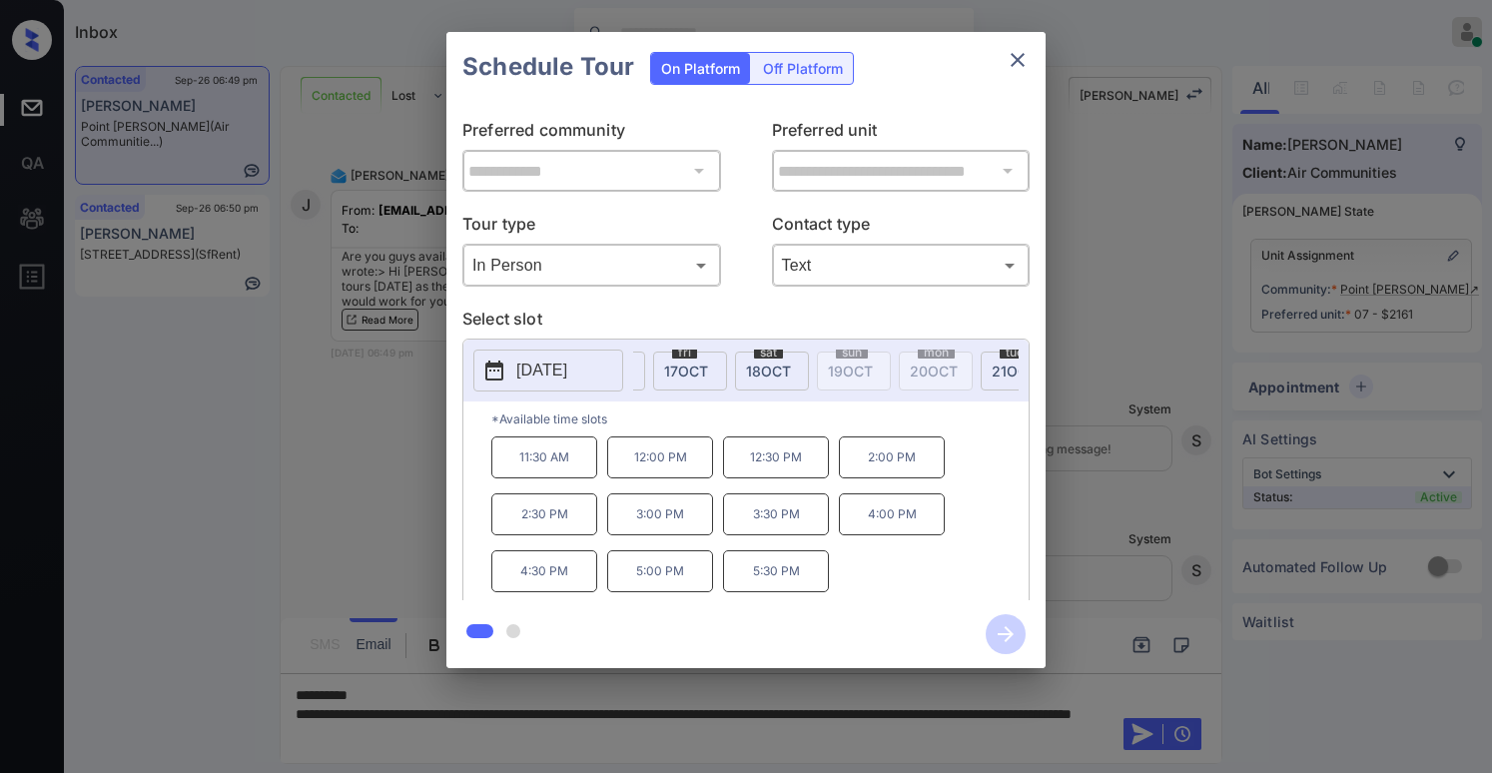
scroll to position [0, 1714]
click at [1016, 64] on icon "close" at bounding box center [1017, 60] width 24 height 24
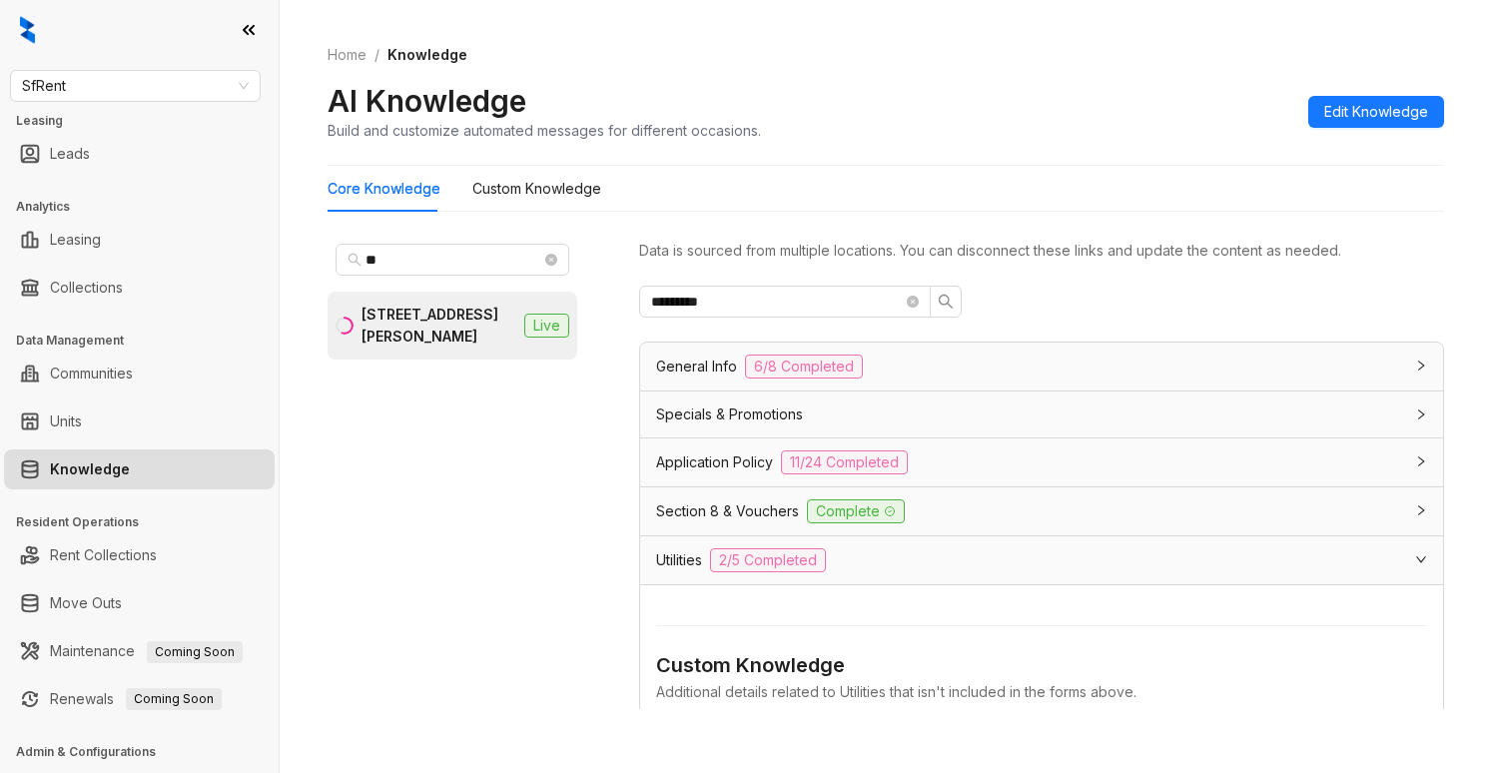
scroll to position [278, 0]
